Goal: Check status: Check status

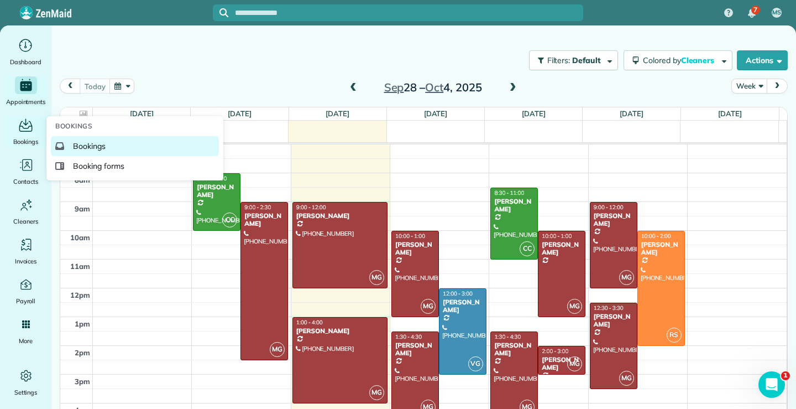
drag, startPoint x: 25, startPoint y: 134, endPoint x: 93, endPoint y: 147, distance: 68.6
click at [25, 134] on div "Bookings" at bounding box center [26, 131] width 44 height 31
click at [93, 147] on span "Bookings" at bounding box center [89, 145] width 33 height 11
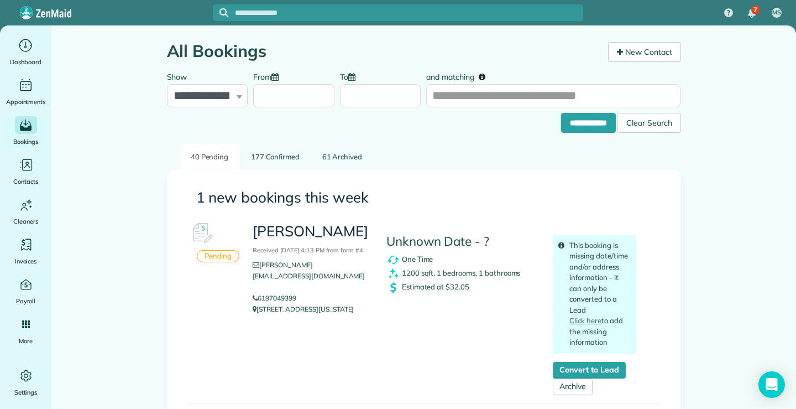
scroll to position [332, 0]
